Goal: Check status: Check status

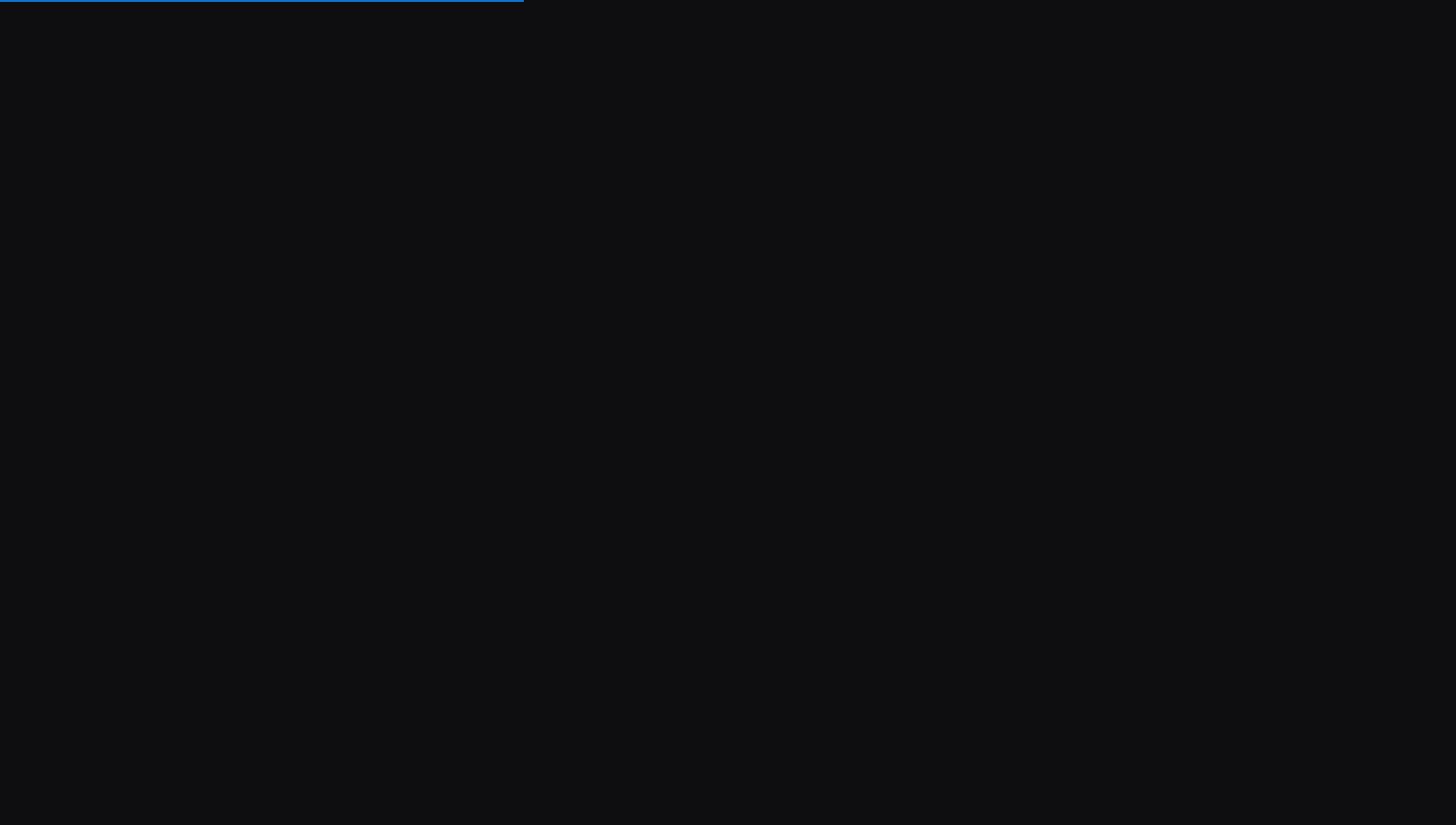
click at [877, 150] on div "Soporte Computando ledger Importando transacciones Subimos una actualización! 🚀…" at bounding box center [728, 412] width 1456 height 825
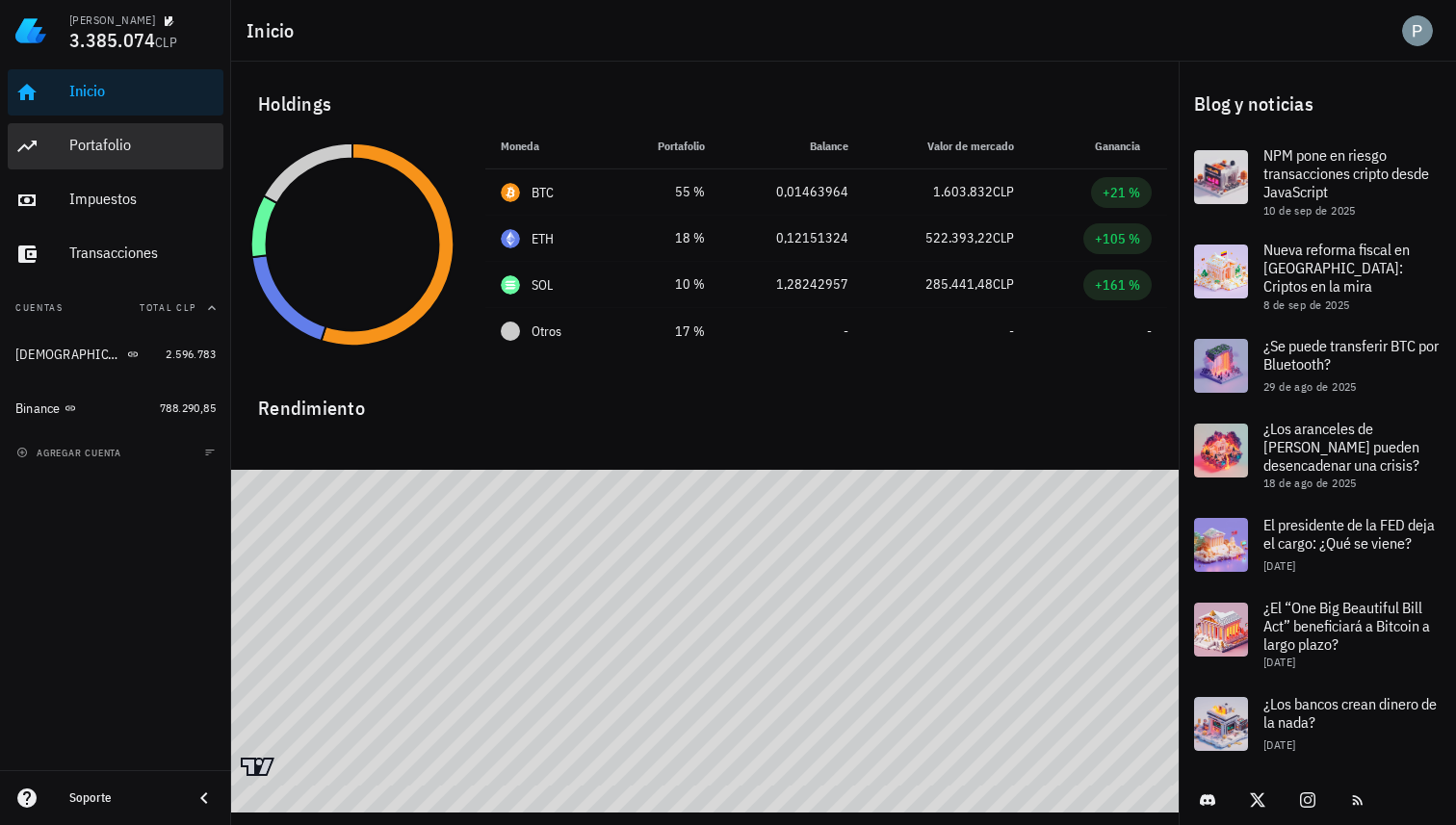
click at [107, 162] on div "Portafolio" at bounding box center [142, 145] width 146 height 44
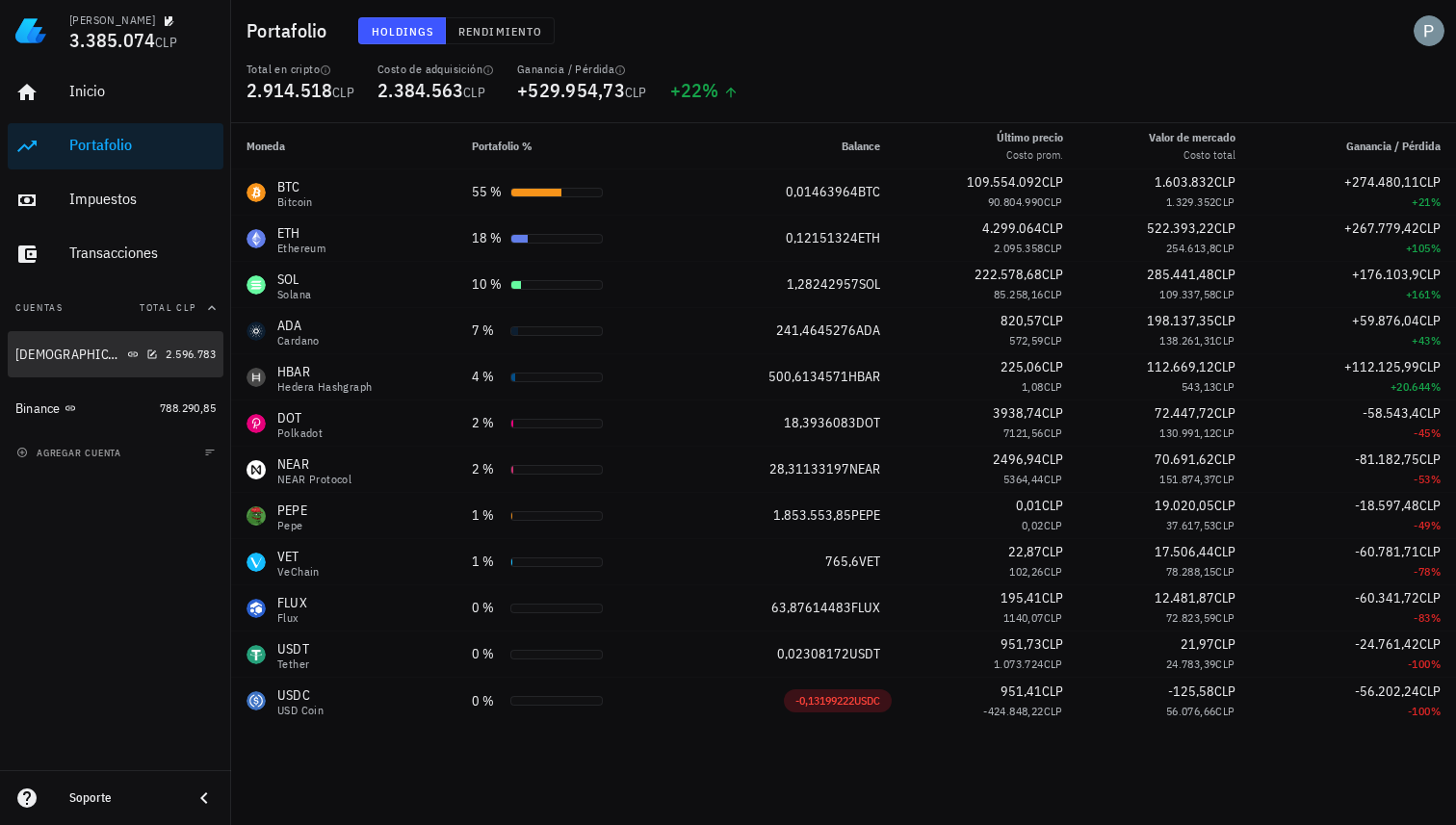
click at [78, 343] on div "[DEMOGRAPHIC_DATA]" at bounding box center [86, 354] width 142 height 42
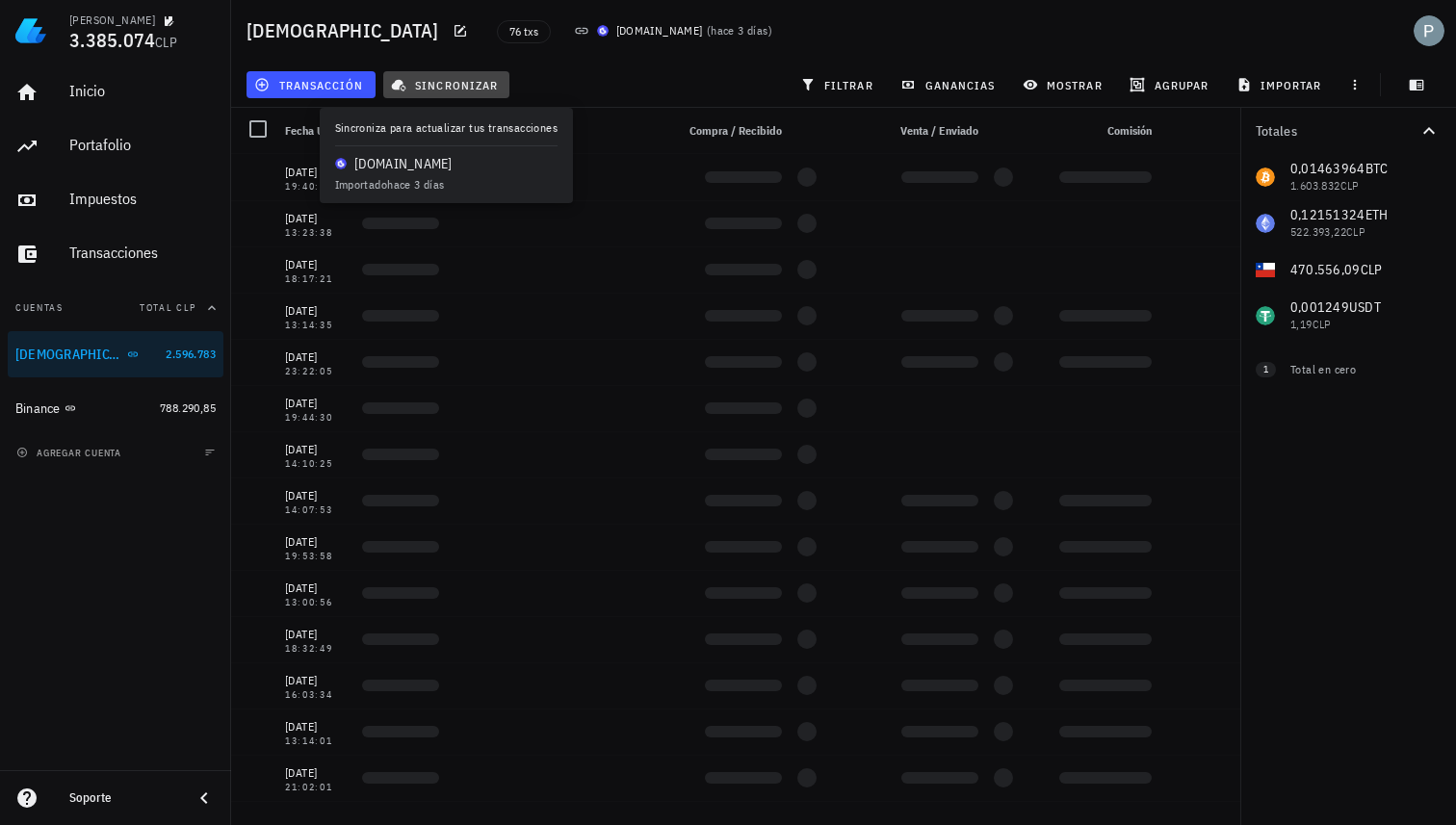
click at [437, 83] on span "sincronizar" at bounding box center [446, 85] width 104 height 15
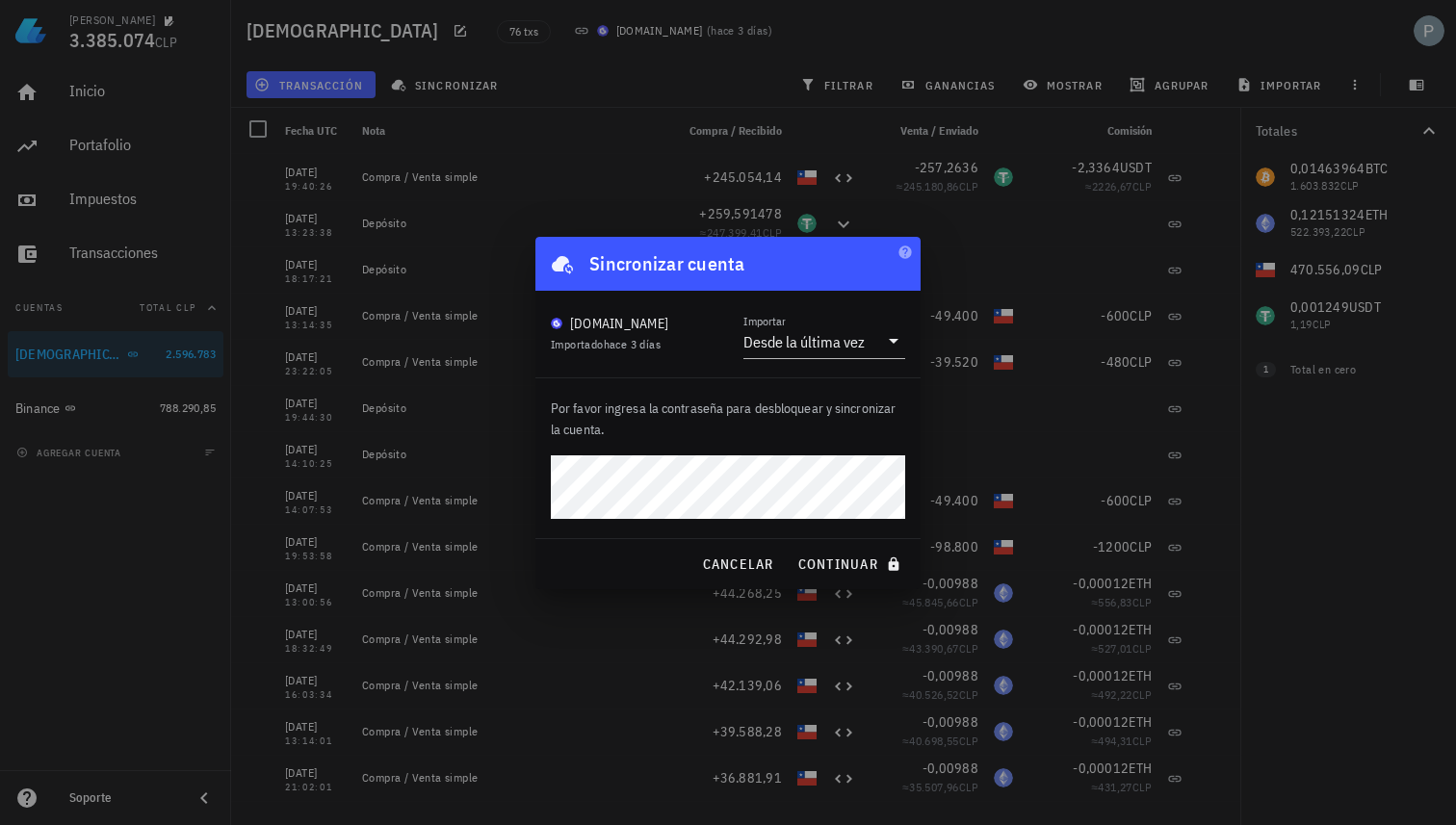
click at [789, 547] on button "continuar" at bounding box center [850, 565] width 123 height 35
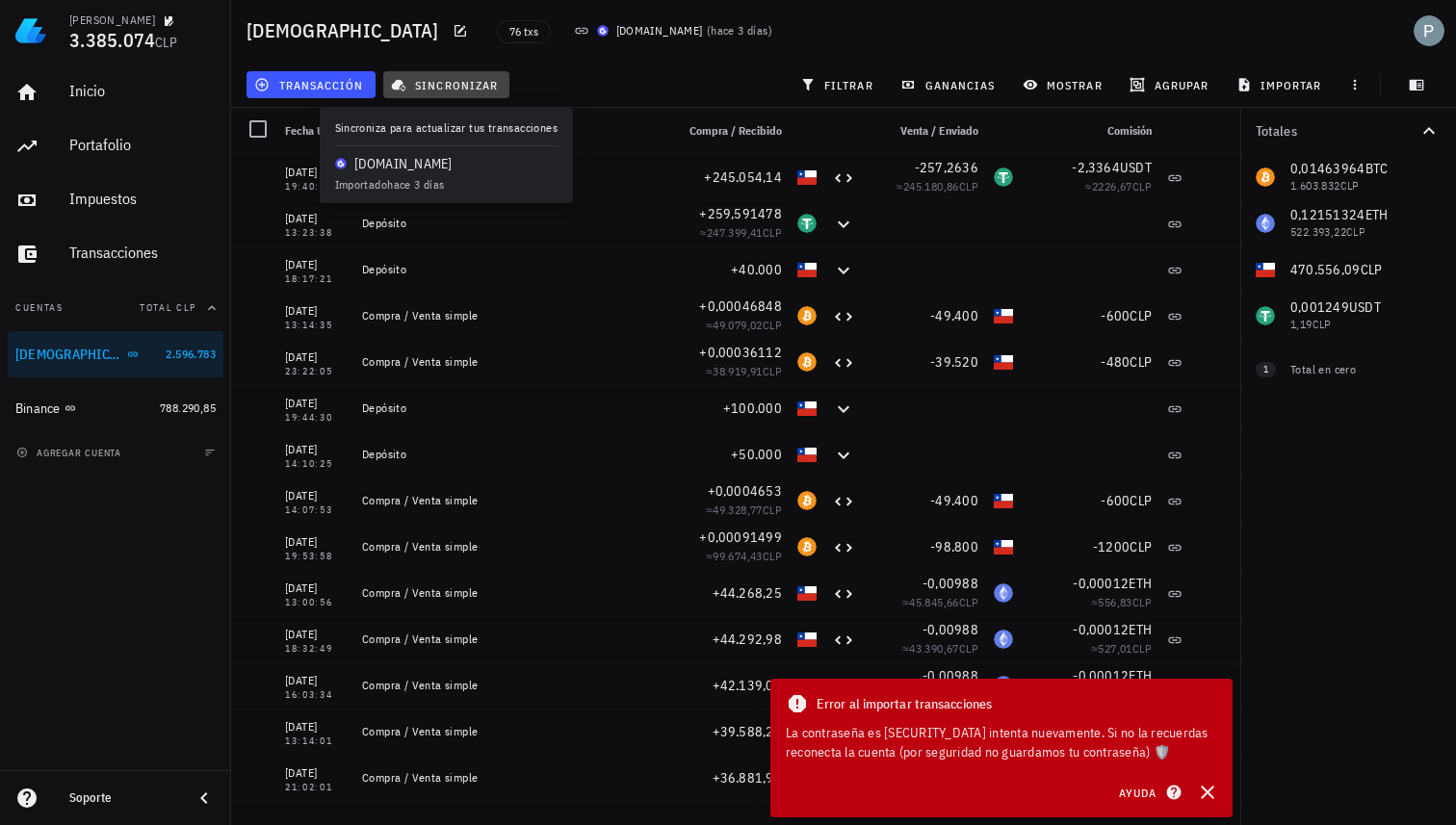
click at [437, 93] on button "sincronizar" at bounding box center [446, 85] width 127 height 27
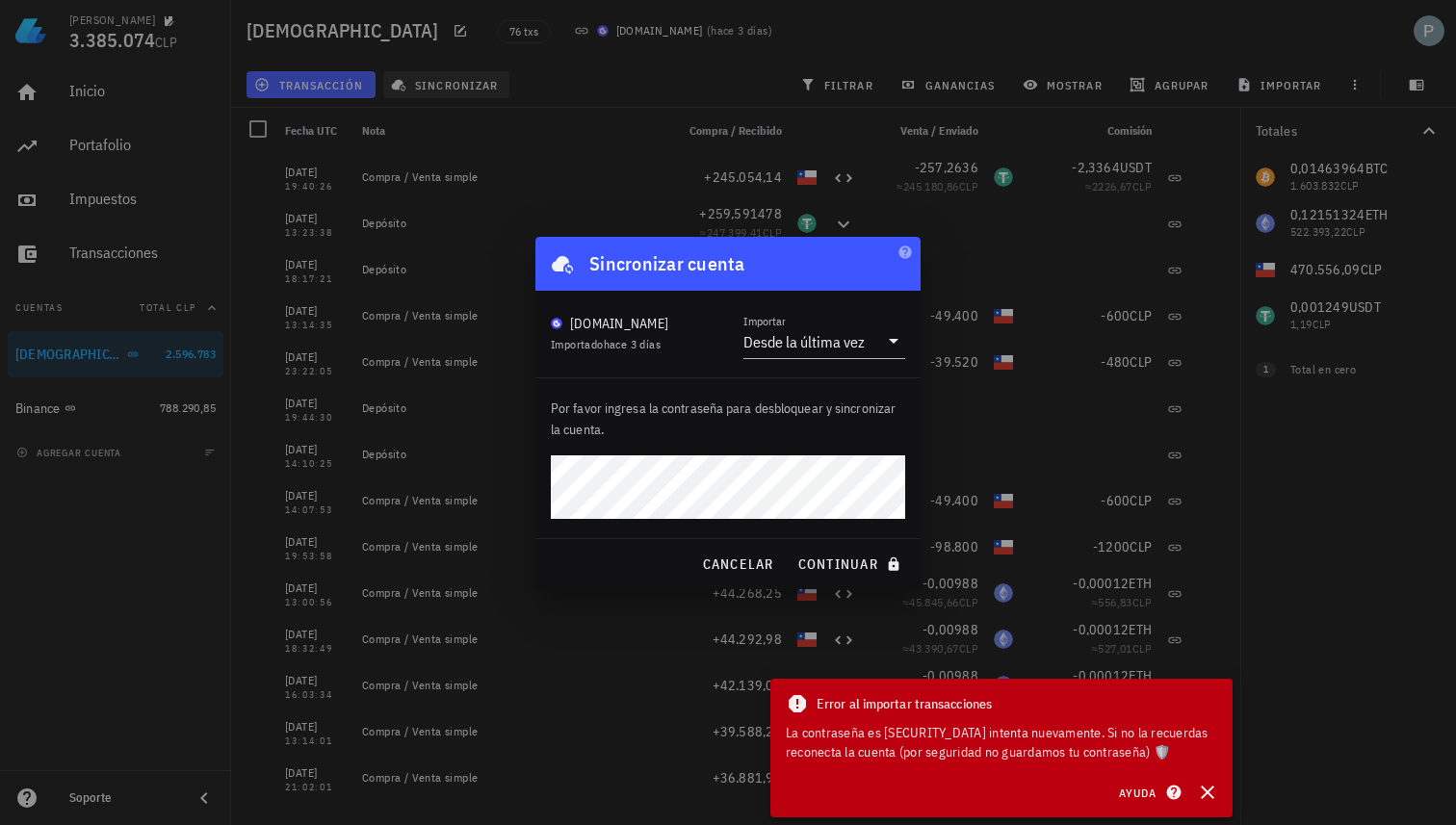
click at [789, 547] on button "continuar" at bounding box center [850, 565] width 123 height 35
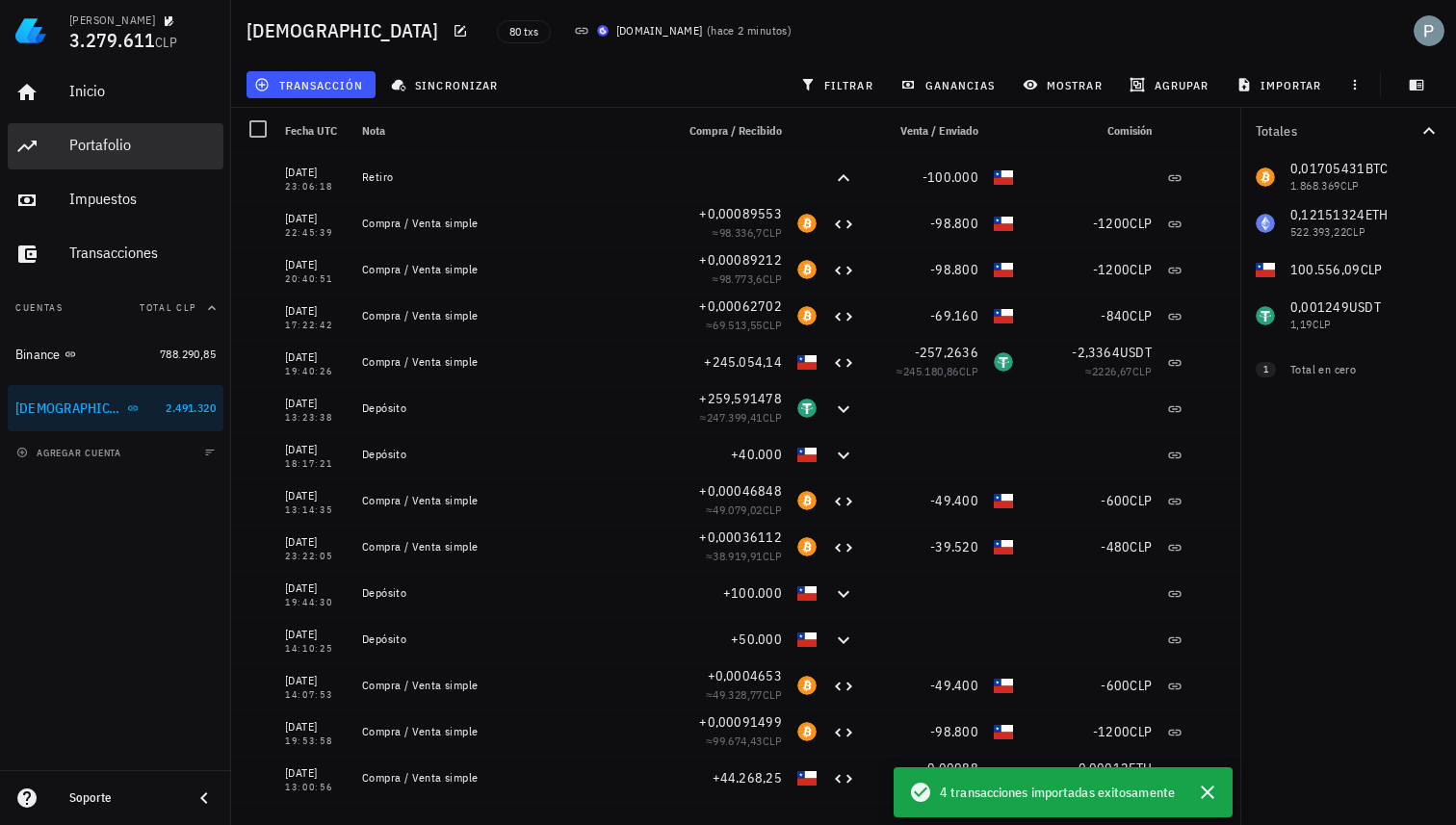
click at [109, 145] on div "Portafolio" at bounding box center [142, 144] width 146 height 18
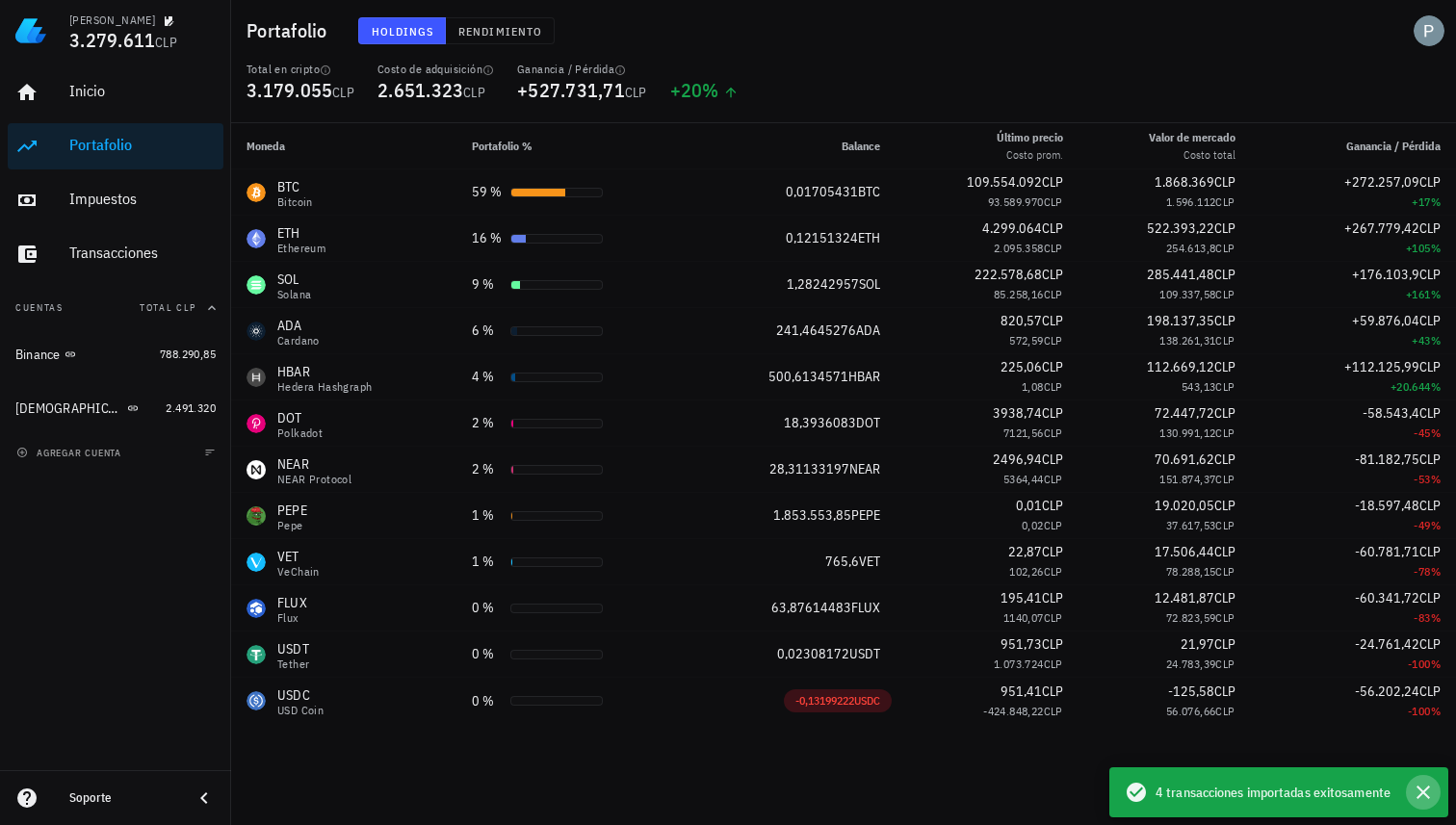
click at [1424, 793] on icon "button" at bounding box center [1424, 792] width 14 height 14
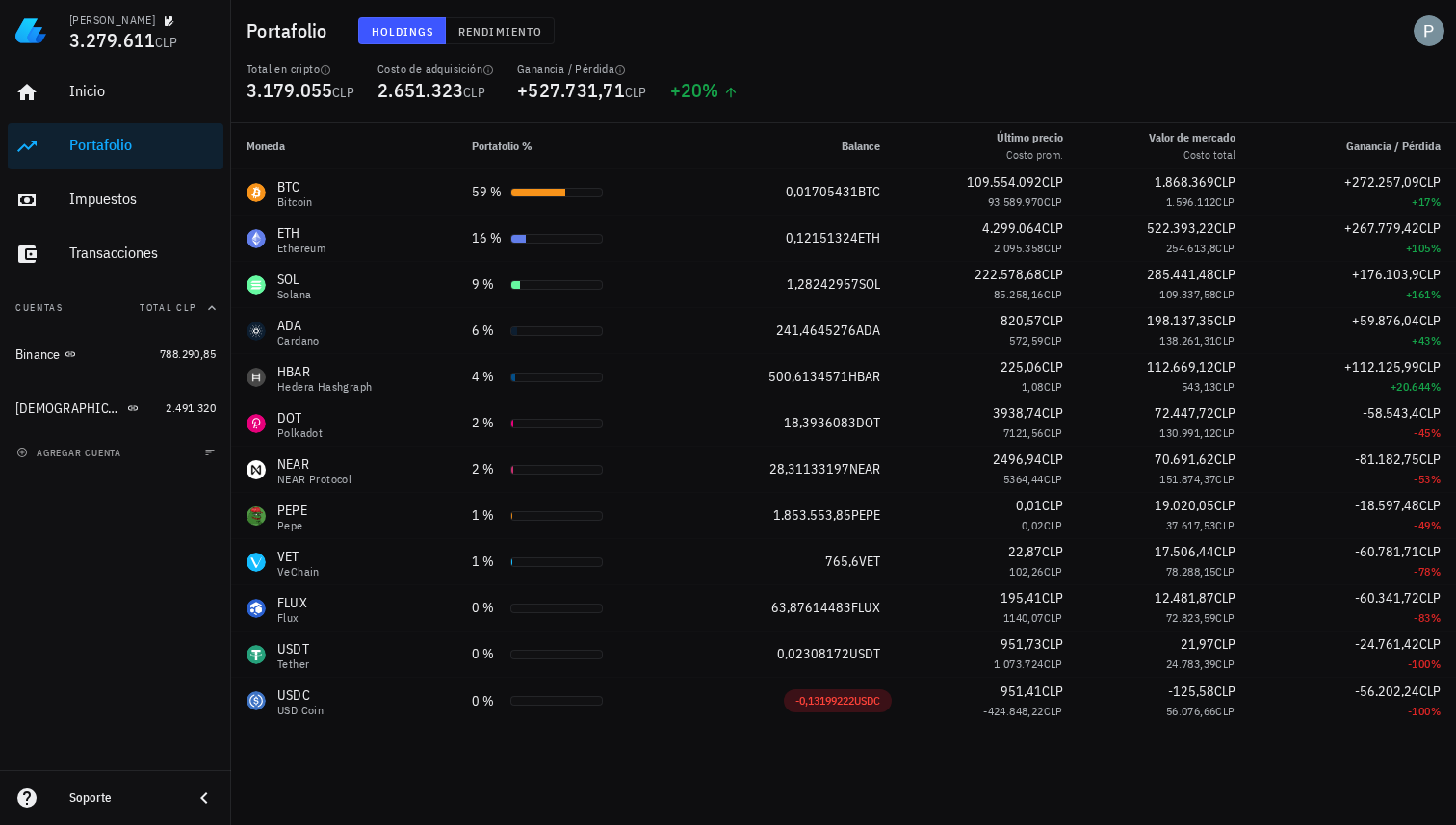
click at [940, 58] on div "Portafolio Holdings Rendimiento" at bounding box center [844, 31] width 1225 height 62
